Goal: Task Accomplishment & Management: Manage account settings

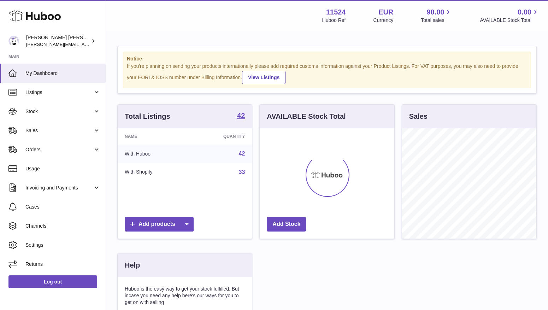
scroll to position [110, 135]
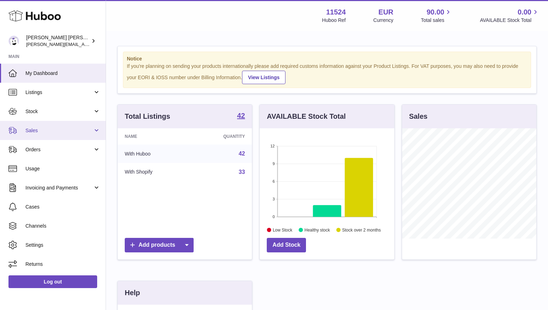
click at [46, 129] on span "Sales" at bounding box center [59, 130] width 68 height 7
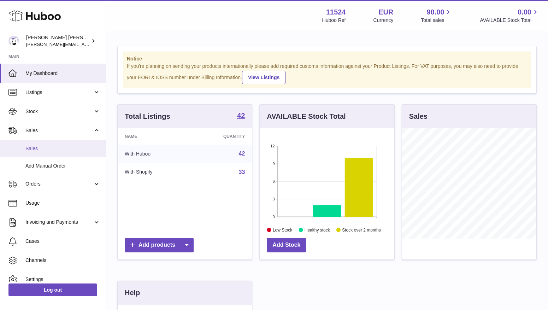
click at [38, 151] on span "Sales" at bounding box center [62, 148] width 75 height 7
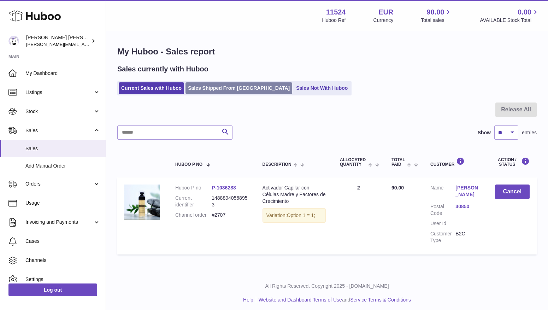
click at [224, 89] on link "Sales Shipped From [GEOGRAPHIC_DATA]" at bounding box center [239, 88] width 107 height 12
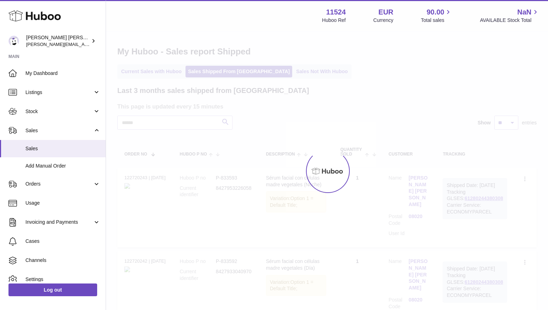
click at [294, 75] on link "Sales Not With Huboo" at bounding box center [322, 72] width 57 height 12
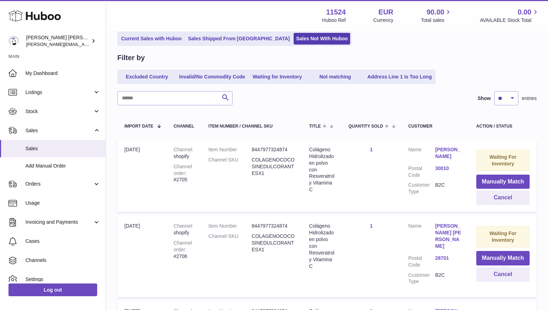
scroll to position [113, 0]
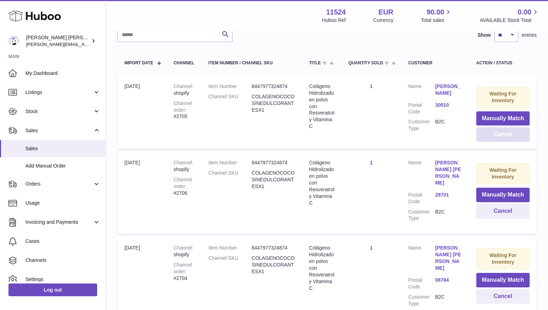
click at [516, 136] on button "Cancel" at bounding box center [502, 134] width 53 height 14
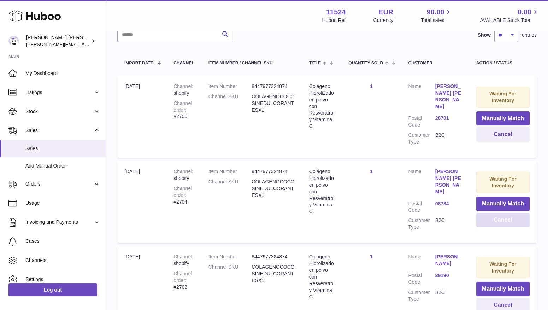
click at [504, 214] on button "Cancel" at bounding box center [502, 220] width 53 height 14
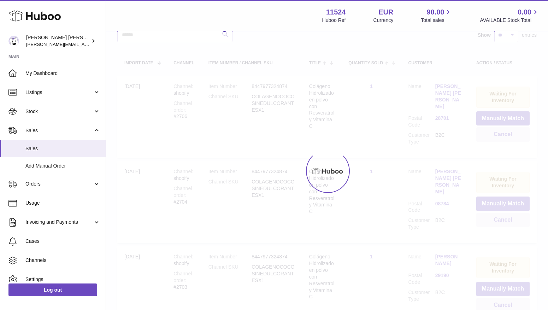
scroll to position [91, 0]
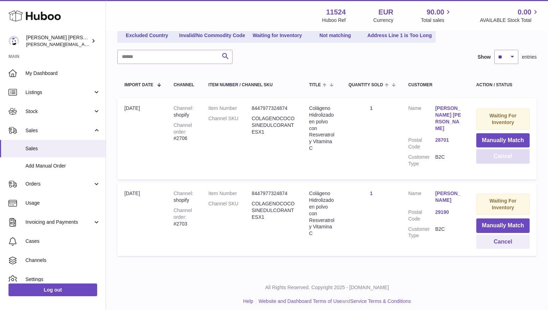
click at [500, 157] on button "Cancel" at bounding box center [502, 156] width 53 height 14
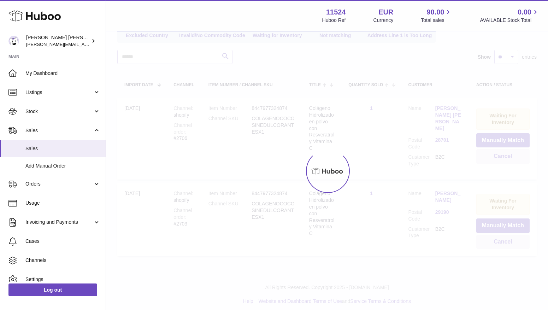
scroll to position [8, 0]
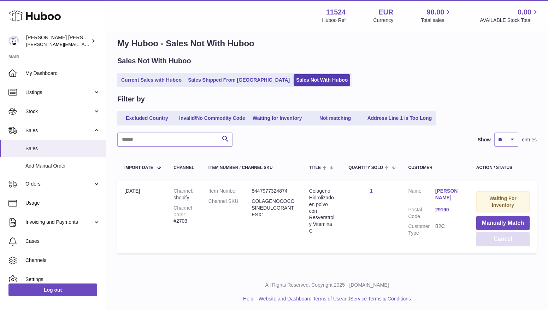
click at [504, 241] on button "Cancel" at bounding box center [502, 239] width 53 height 14
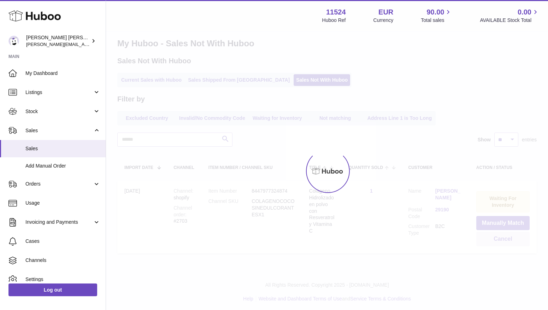
scroll to position [0, 0]
